Goal: Task Accomplishment & Management: Manage account settings

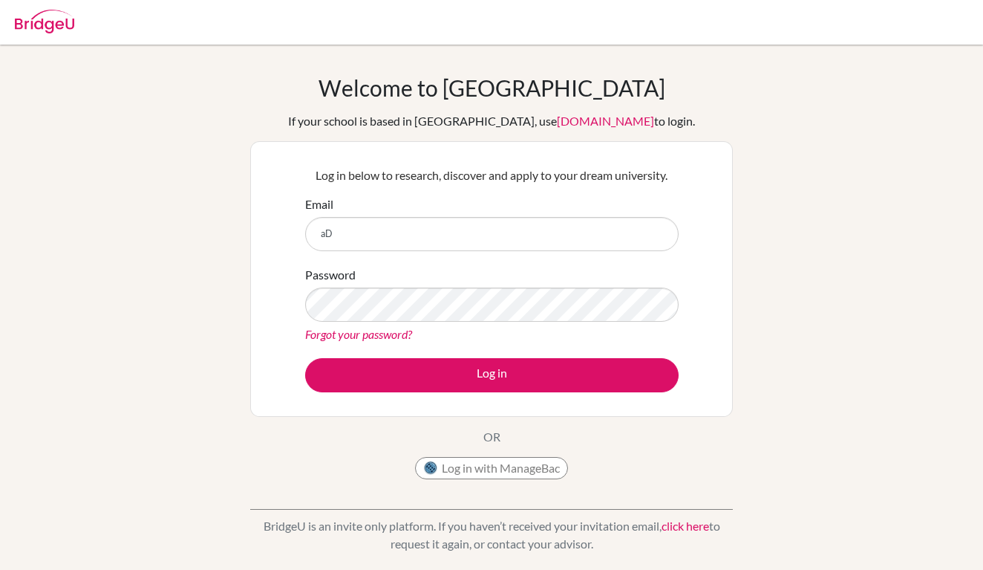
type input "a"
type input "[EMAIL_ADDRESS][DOMAIN_NAME]"
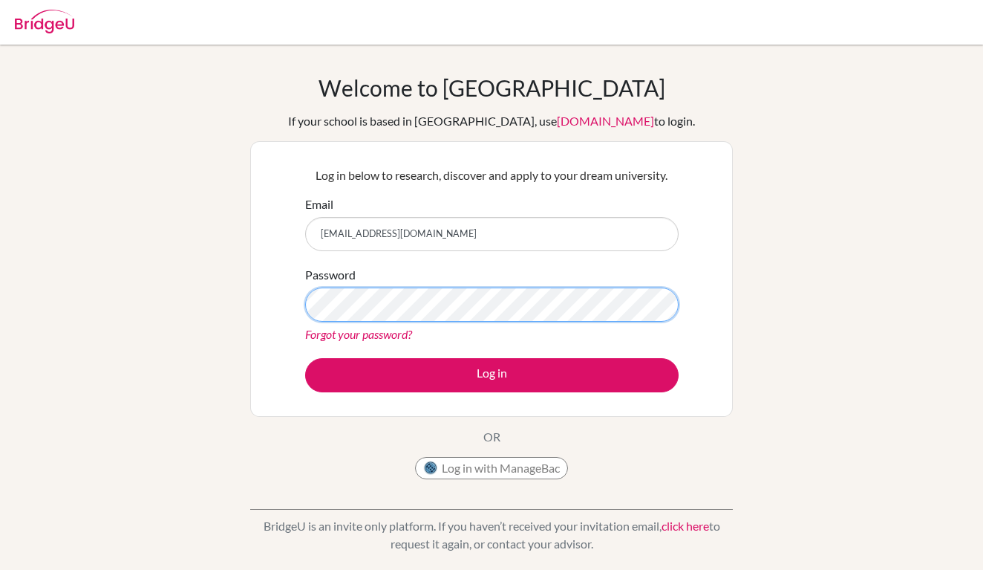
click at [492, 374] on button "Log in" at bounding box center [492, 375] width 374 height 34
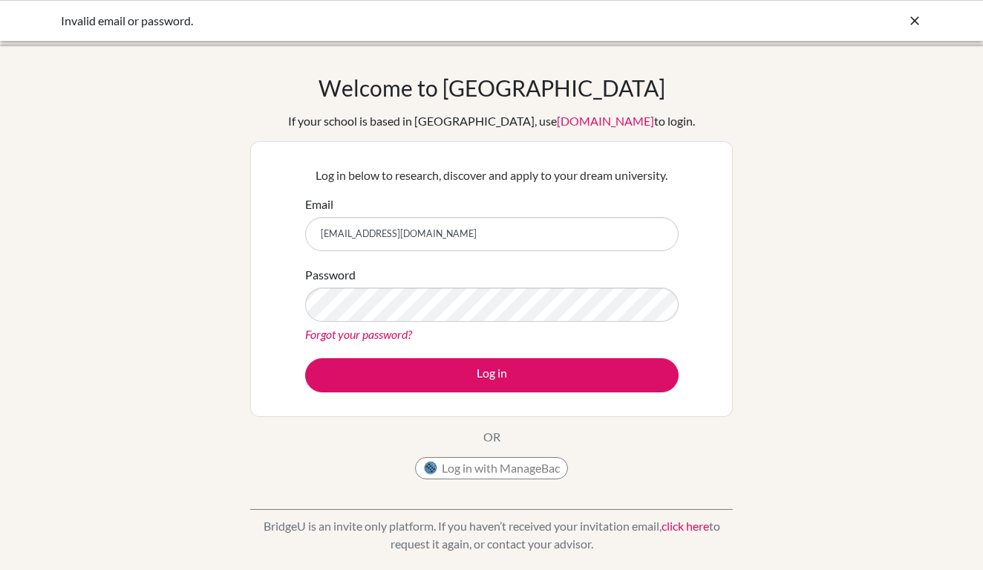
click at [490, 467] on button "Log in with ManageBac" at bounding box center [491, 468] width 153 height 22
click at [520, 479] on div "Log in with ManageBac" at bounding box center [491, 472] width 153 height 30
click at [529, 474] on button "Log in with ManageBac" at bounding box center [491, 468] width 153 height 22
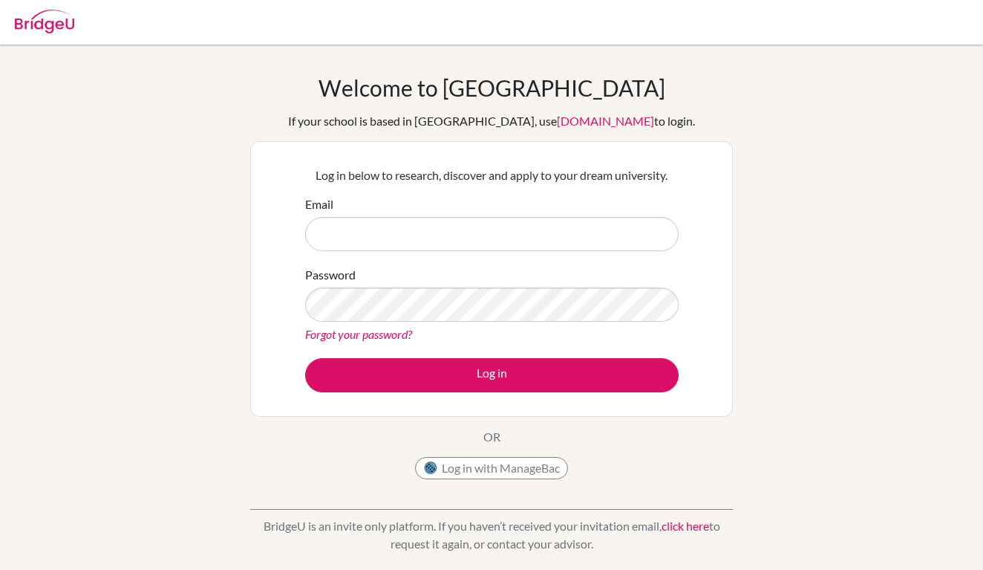
click at [505, 474] on button "Log in with ManageBac" at bounding box center [491, 468] width 153 height 22
click at [509, 475] on button "Log in with ManageBac" at bounding box center [491, 468] width 153 height 22
